Goal: Information Seeking & Learning: Learn about a topic

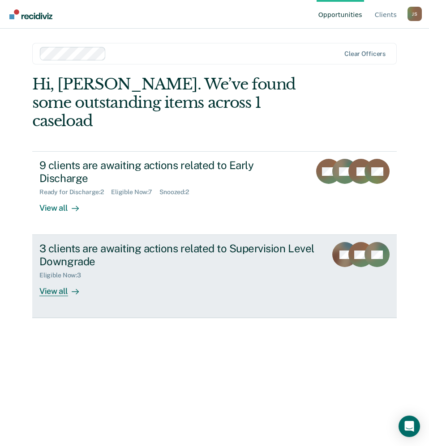
click at [58, 279] on div "View all" at bounding box center [64, 287] width 50 height 17
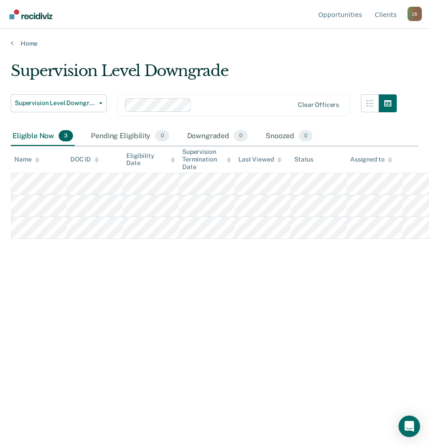
click at [222, 300] on div "Supervision Level Downgrade Supervision Level Downgrade Early Discharge Supervi…" at bounding box center [214, 220] width 407 height 317
click at [125, 263] on div "Supervision Level Downgrade Supervision Level Downgrade Early Discharge Supervi…" at bounding box center [214, 220] width 407 height 317
click at [356, 291] on div "Supervision Level Downgrade Supervision Level Downgrade Early Discharge Supervi…" at bounding box center [214, 220] width 407 height 317
click at [178, 272] on div "Supervision Level Downgrade Supervision Level Downgrade Early Discharge Supervi…" at bounding box center [214, 220] width 407 height 317
click at [186, 312] on div "Supervision Level Downgrade Supervision Level Downgrade Early Discharge Supervi…" at bounding box center [214, 220] width 407 height 317
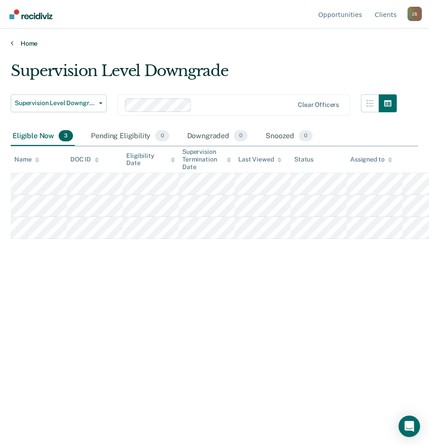
click at [12, 45] on div "Home" at bounding box center [214, 38] width 429 height 19
click at [13, 43] on link "Home" at bounding box center [214, 43] width 407 height 8
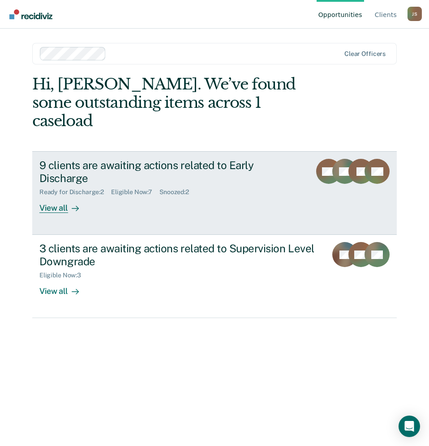
click at [192, 183] on link "9 clients are awaiting actions related to Early Discharge Ready for Discharge :…" at bounding box center [214, 193] width 364 height 84
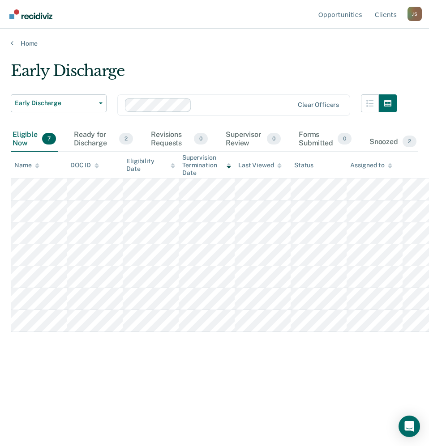
click at [81, 399] on div "Early Discharge Early Discharge Early Discharge Supervision Level Downgrade Cle…" at bounding box center [214, 235] width 407 height 346
click at [180, 398] on div "Early Discharge Early Discharge Early Discharge Supervision Level Downgrade Cle…" at bounding box center [214, 235] width 407 height 346
click at [401, 145] on div "Snoozed 2" at bounding box center [392, 142] width 51 height 20
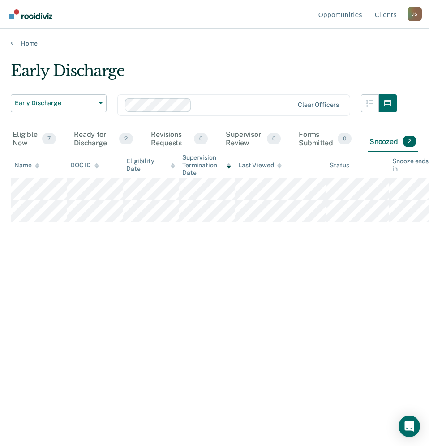
click at [79, 257] on div "Early Discharge Early Discharge Early Discharge Supervision Level Downgrade Cle…" at bounding box center [214, 220] width 407 height 317
click at [33, 133] on div "Eligible Now 7" at bounding box center [34, 139] width 47 height 25
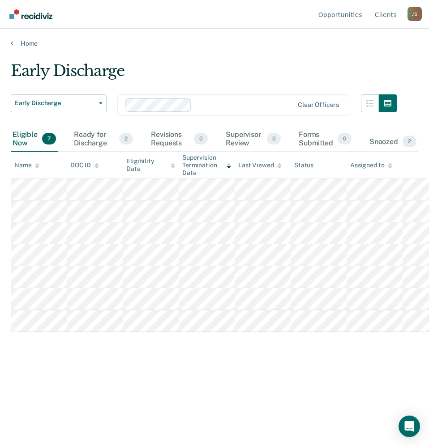
click at [72, 371] on div "Early Discharge Early Discharge Early Discharge Supervision Level Downgrade Cle…" at bounding box center [214, 220] width 407 height 317
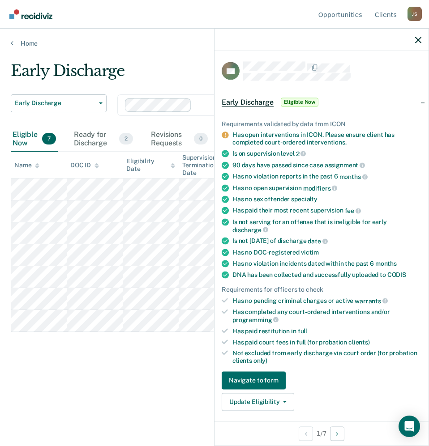
click at [71, 366] on div "Early Discharge Early Discharge Early Discharge Supervision Level Downgrade Cle…" at bounding box center [214, 220] width 407 height 317
click at [421, 39] on div at bounding box center [321, 40] width 214 height 22
click at [416, 41] on icon "button" at bounding box center [418, 40] width 6 height 6
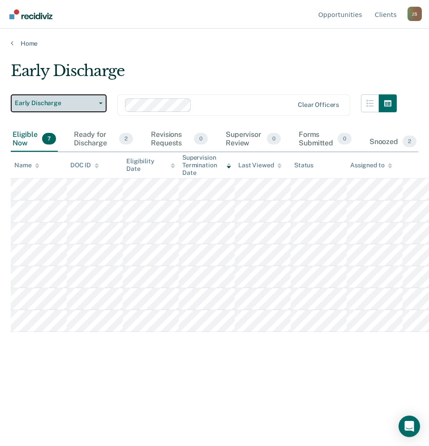
click at [75, 103] on span "Early Discharge" at bounding box center [55, 103] width 81 height 8
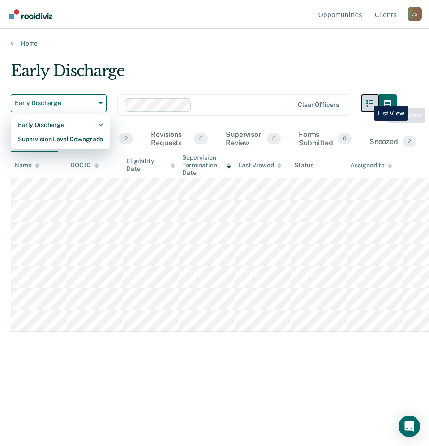
click at [367, 100] on icon "button" at bounding box center [369, 103] width 7 height 7
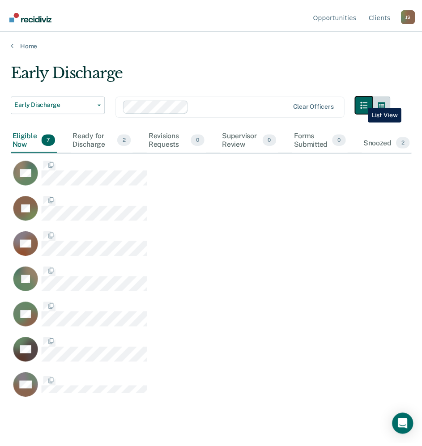
scroll to position [311, 401]
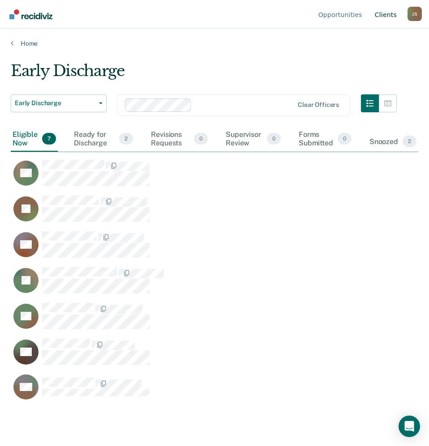
click at [387, 14] on link "Client s" at bounding box center [386, 14] width 26 height 29
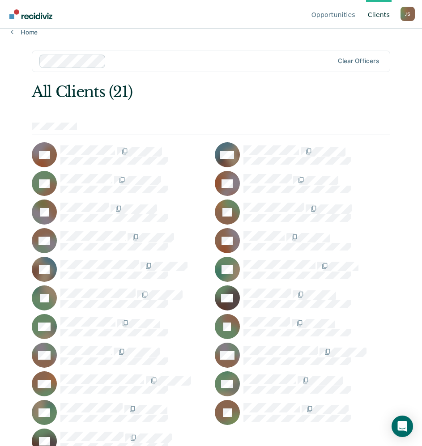
scroll to position [17, 0]
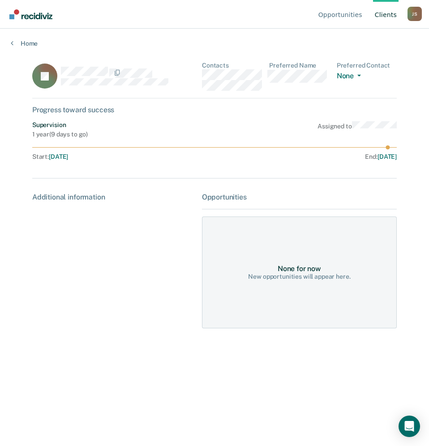
click at [133, 293] on div "Additional information" at bounding box center [113, 260] width 162 height 135
click at [92, 246] on div "Additional information" at bounding box center [113, 260] width 162 height 135
click at [126, 238] on div "Additional information" at bounding box center [113, 260] width 162 height 135
click at [67, 293] on div "Additional information" at bounding box center [113, 260] width 162 height 135
click at [269, 362] on main "TJ Contacts Preferred Name Preferred Contact None Call Text Email None Progress…" at bounding box center [214, 245] width 386 height 396
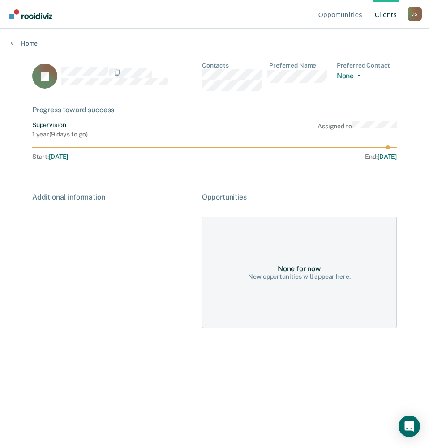
click at [143, 240] on div "Additional information" at bounding box center [113, 260] width 162 height 135
